Goal: Task Accomplishment & Management: Complete application form

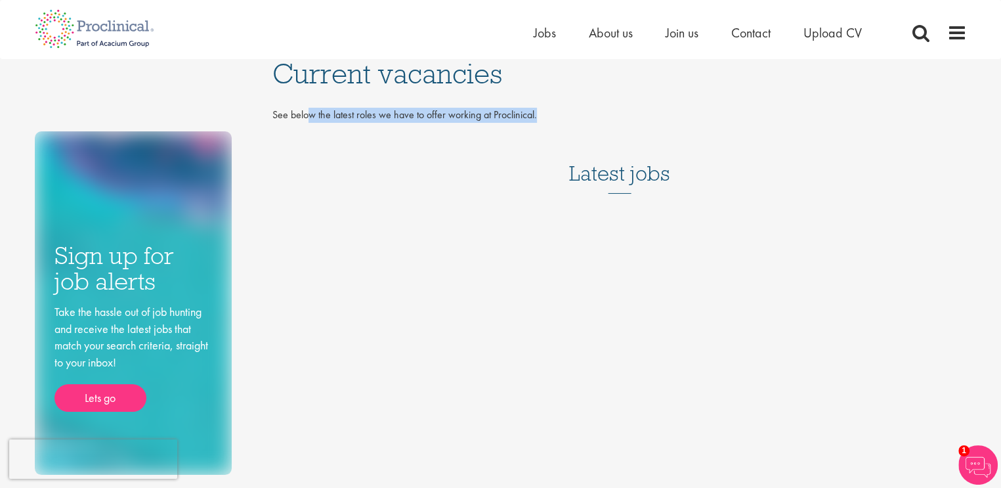
drag, startPoint x: 358, startPoint y: 119, endPoint x: 599, endPoint y: 121, distance: 240.9
click at [599, 121] on p "See below the latest roles we have to offer working at Proclinical." at bounding box center [619, 115] width 695 height 15
click at [617, 187] on h3 "Latest jobs" at bounding box center [619, 161] width 101 height 64
click at [601, 32] on span "About us" at bounding box center [611, 32] width 44 height 17
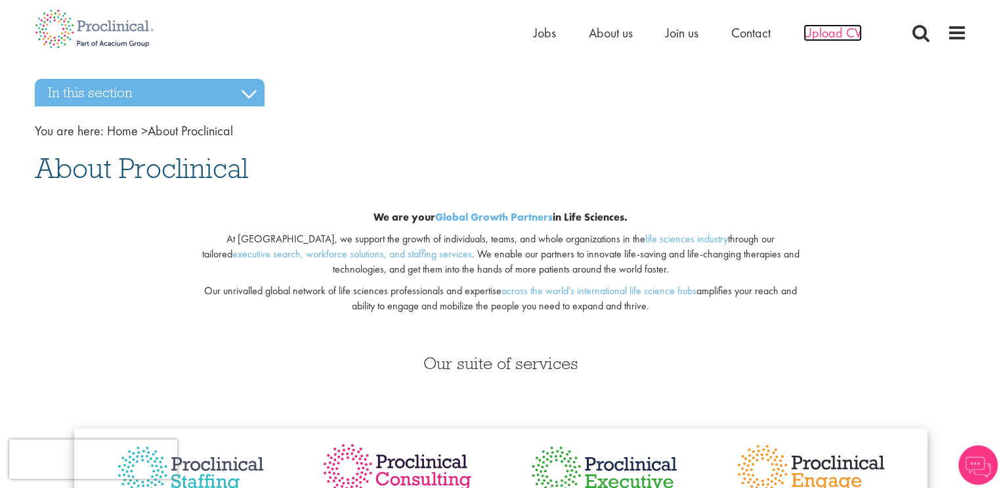
click at [836, 35] on span "Upload CV" at bounding box center [833, 32] width 58 height 17
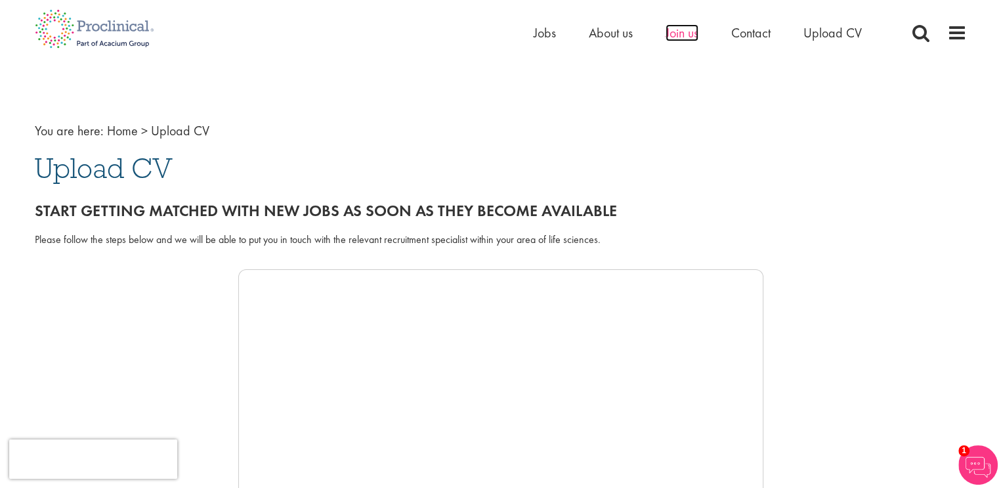
click at [680, 36] on span "Join us" at bounding box center [682, 32] width 33 height 17
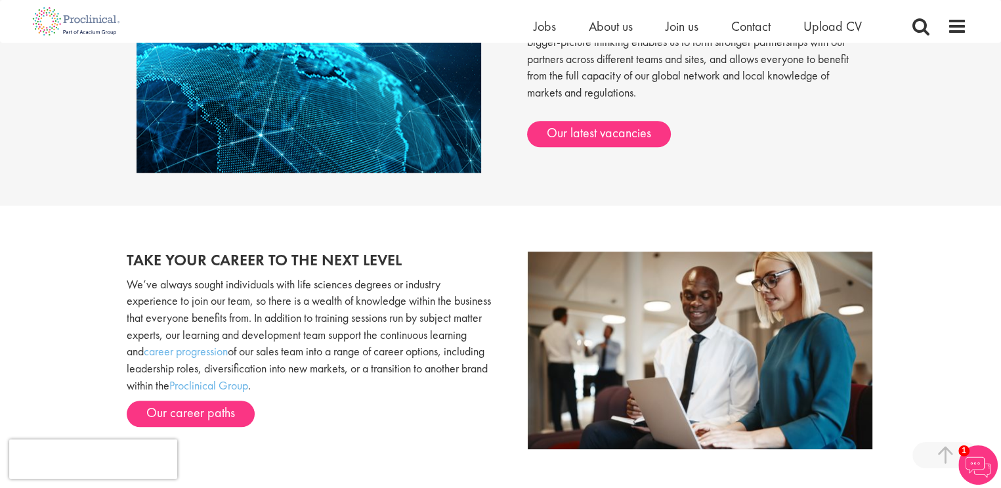
scroll to position [1152, 0]
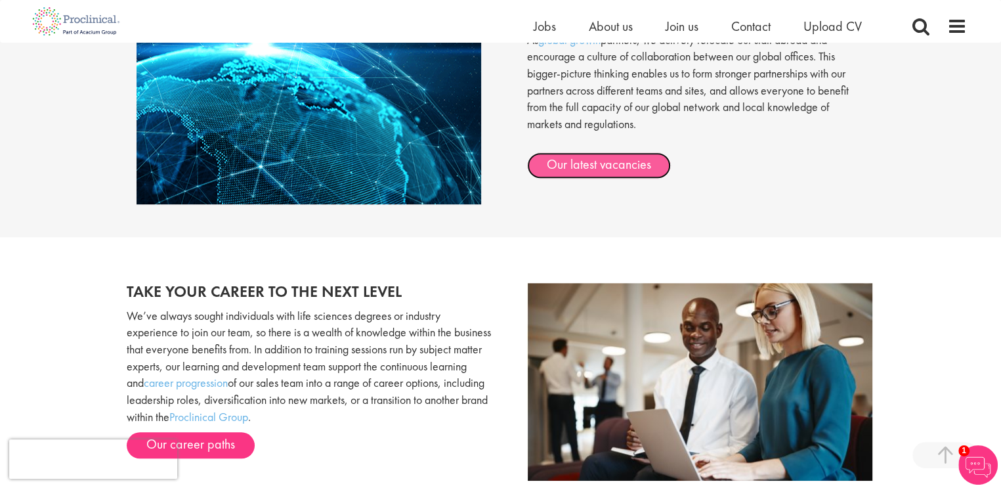
click at [591, 174] on link "Our latest vacancies" at bounding box center [599, 165] width 144 height 26
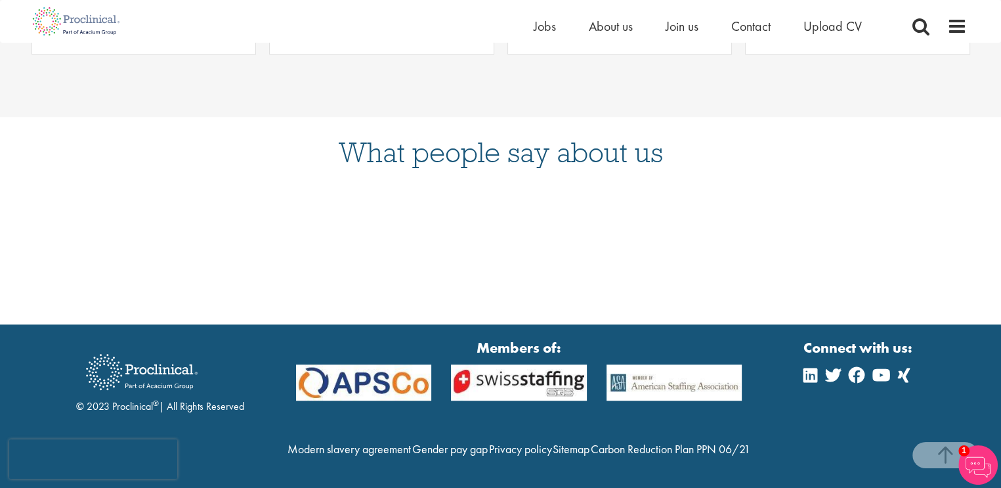
scroll to position [766, 0]
